Goal: Navigation & Orientation: Go to known website

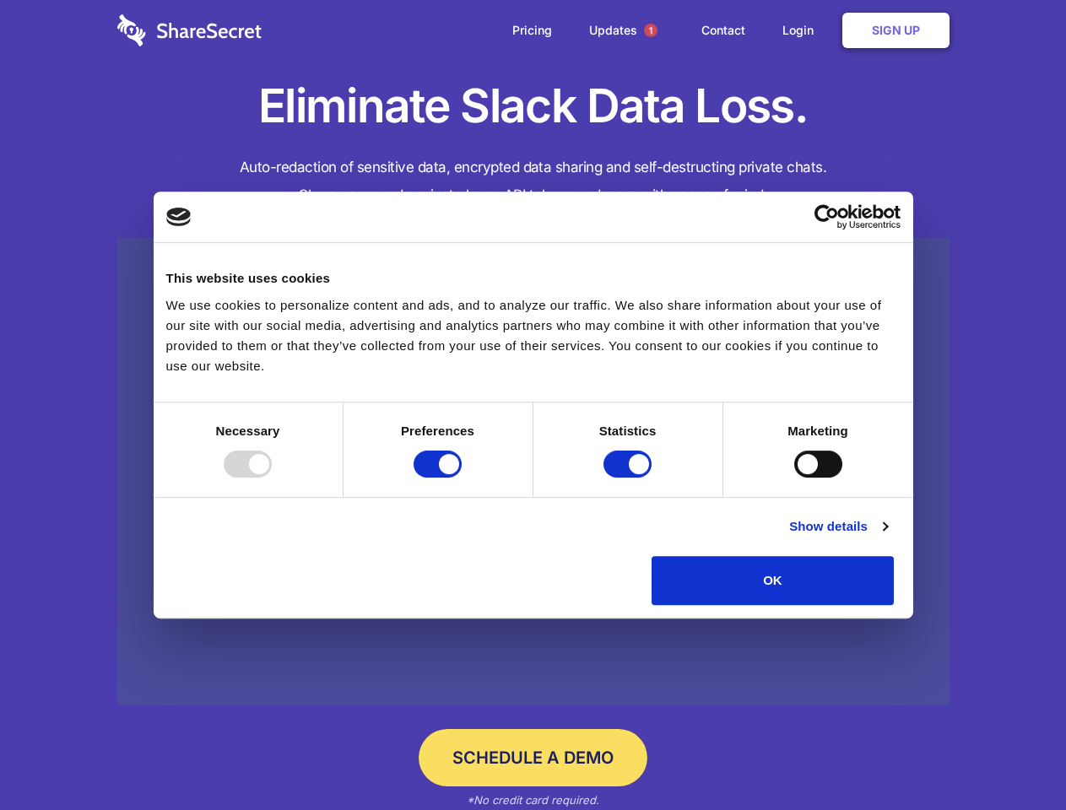
click at [272, 478] on div at bounding box center [248, 464] width 48 height 27
click at [462, 478] on input "Preferences" at bounding box center [437, 464] width 48 height 27
checkbox input "false"
click at [629, 478] on input "Statistics" at bounding box center [627, 464] width 48 height 27
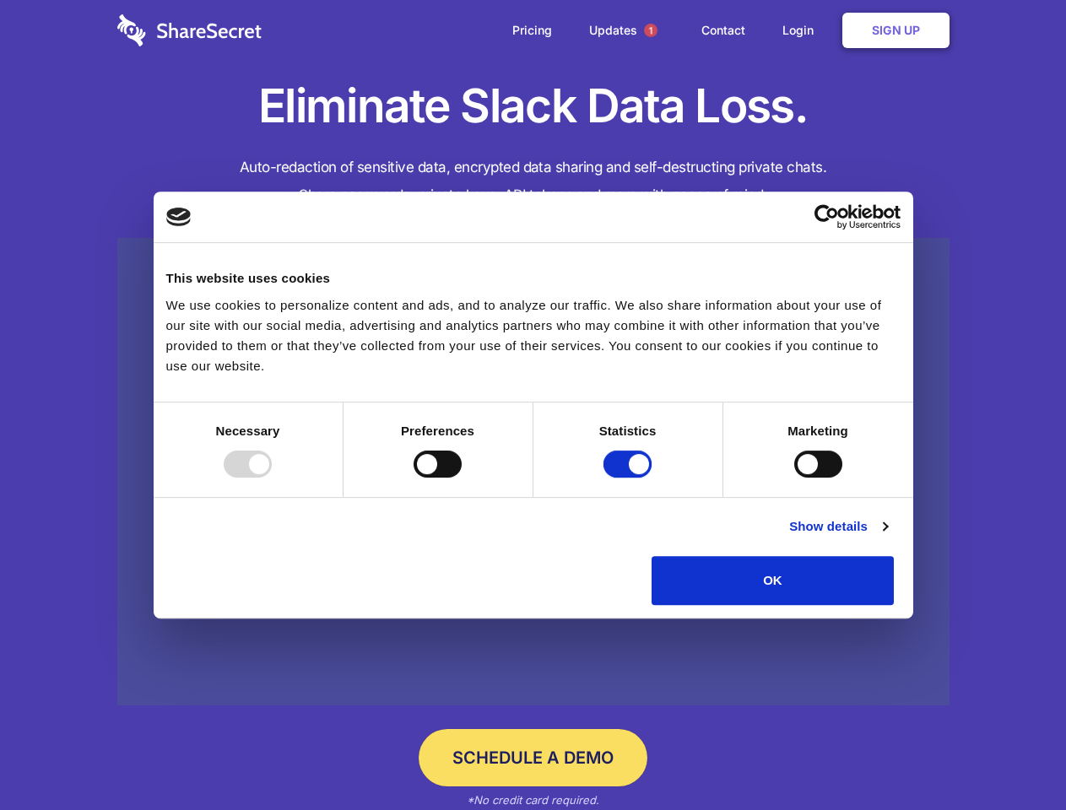
checkbox input "false"
click at [794, 478] on input "Marketing" at bounding box center [818, 464] width 48 height 27
checkbox input "true"
click at [887, 537] on link "Show details" at bounding box center [838, 526] width 98 height 20
